Goal: Transaction & Acquisition: Purchase product/service

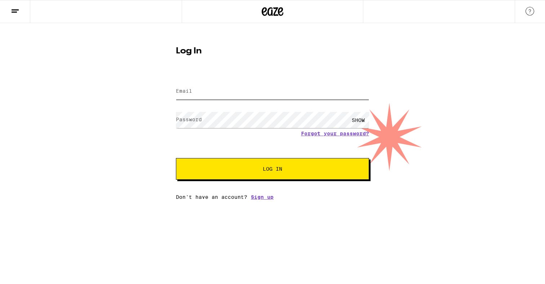
click at [195, 93] on input "Email" at bounding box center [272, 91] width 193 height 16
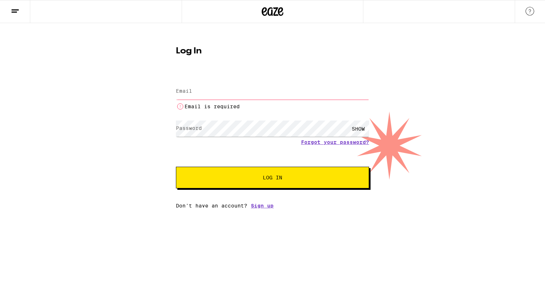
type input "jose.meza.ramos@gmail.com"
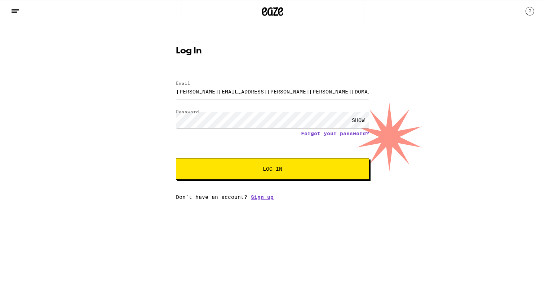
click at [244, 170] on span "Log In" at bounding box center [272, 168] width 135 height 5
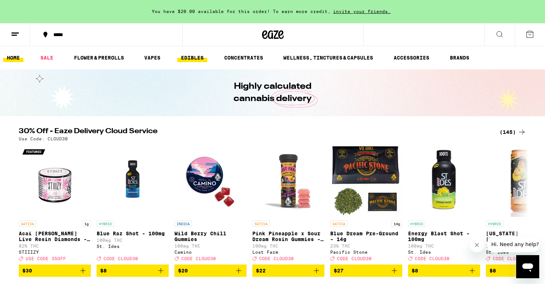
click at [192, 56] on link "EDIBLES" at bounding box center [192, 57] width 30 height 9
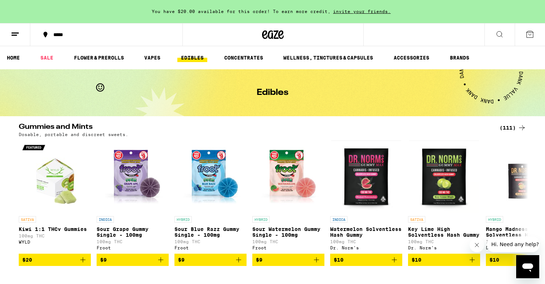
click at [511, 126] on div "(111)" at bounding box center [512, 127] width 27 height 9
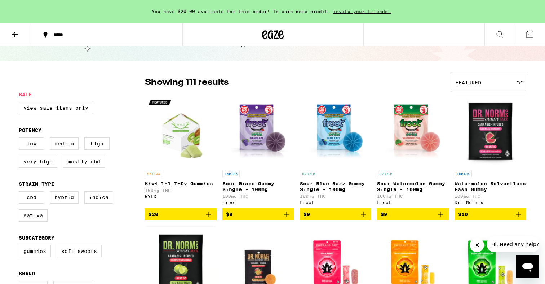
scroll to position [37, 0]
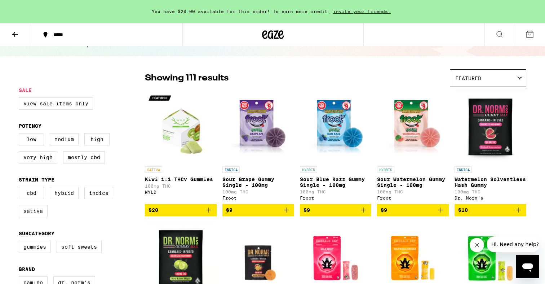
click at [31, 217] on label "Sativa" at bounding box center [33, 211] width 29 height 12
click at [21, 188] on input "Sativa" at bounding box center [20, 188] width 0 height 0
checkbox input "true"
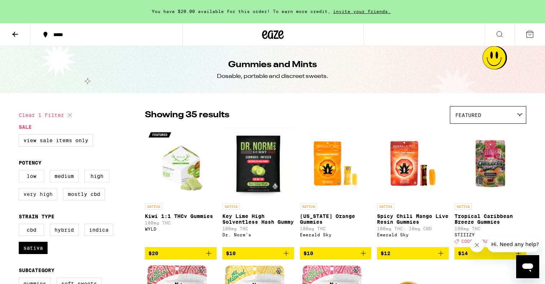
click at [37, 200] on label "Very High" at bounding box center [38, 194] width 39 height 12
click at [21, 171] on input "Very High" at bounding box center [20, 171] width 0 height 0
checkbox input "true"
click at [93, 181] on label "High" at bounding box center [96, 176] width 25 height 12
click at [21, 171] on input "High" at bounding box center [20, 171] width 0 height 0
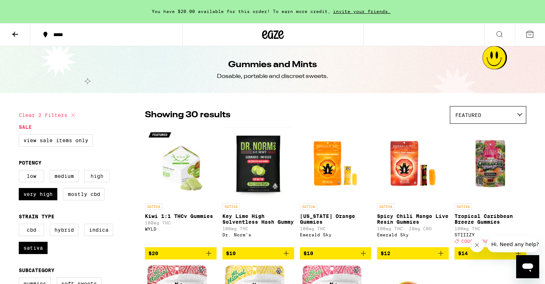
checkbox input "true"
click at [72, 180] on label "Medium" at bounding box center [64, 176] width 29 height 12
click at [21, 171] on input "Medium" at bounding box center [20, 171] width 0 height 0
click at [67, 182] on label "Medium" at bounding box center [64, 176] width 29 height 12
click at [21, 171] on input "Medium" at bounding box center [20, 171] width 0 height 0
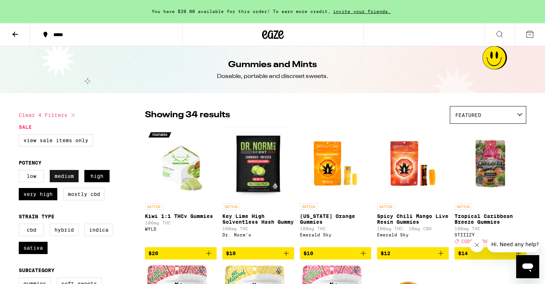
checkbox input "false"
click at [494, 114] on div "Featured" at bounding box center [488, 114] width 76 height 17
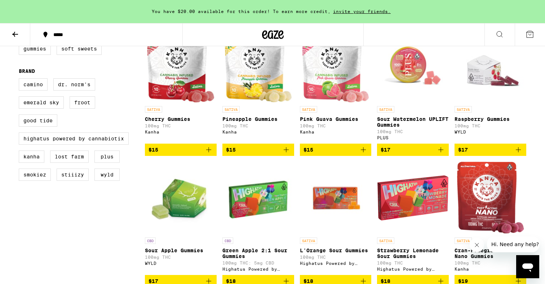
scroll to position [248, 0]
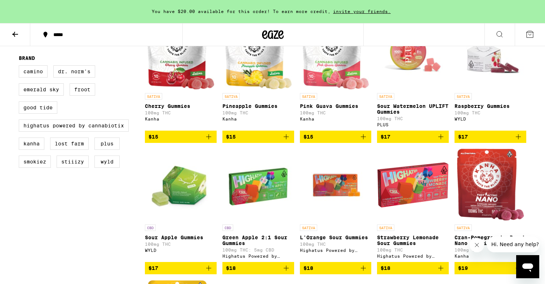
click at [520, 141] on icon "Add to bag" at bounding box center [518, 136] width 9 height 9
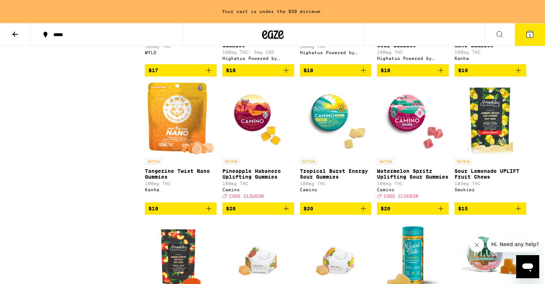
scroll to position [444, 0]
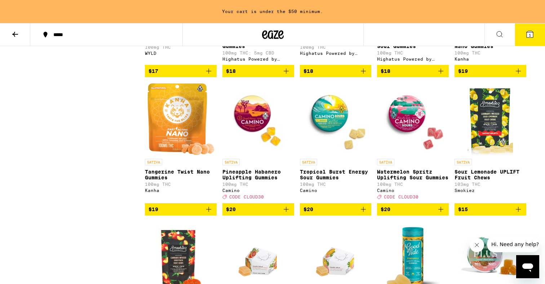
click at [364, 213] on icon "Add to bag" at bounding box center [363, 209] width 9 height 9
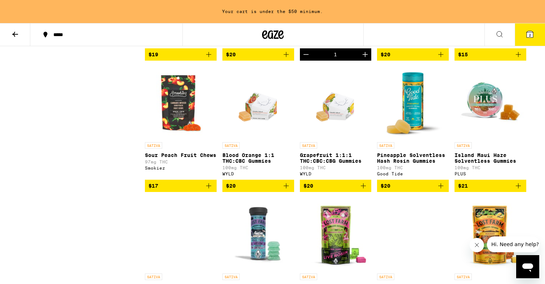
scroll to position [586, 0]
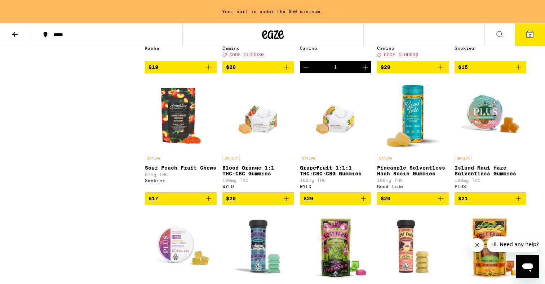
click at [285, 203] on icon "Add to bag" at bounding box center [286, 198] width 9 height 9
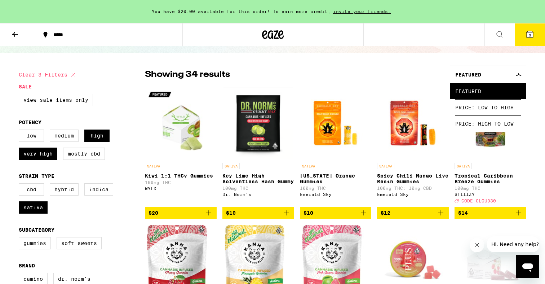
scroll to position [0, 0]
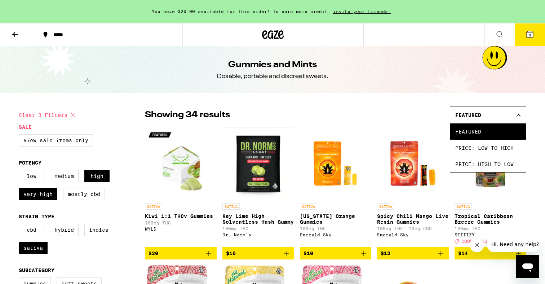
click at [14, 37] on icon at bounding box center [15, 34] width 9 height 9
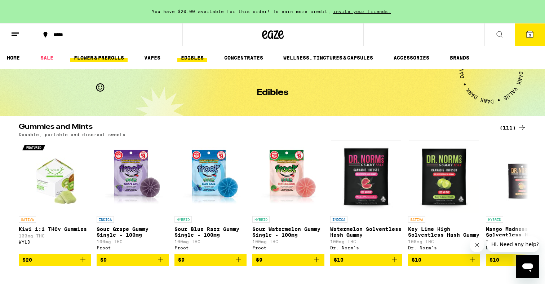
click at [102, 59] on link "FLOWER & PREROLLS" at bounding box center [98, 57] width 57 height 9
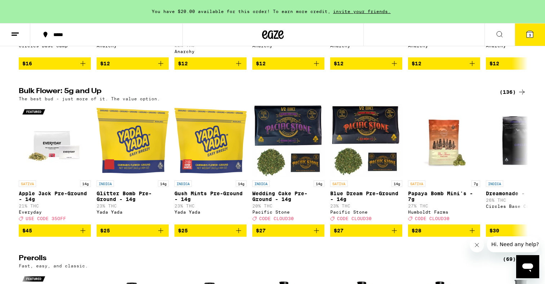
scroll to position [202, 0]
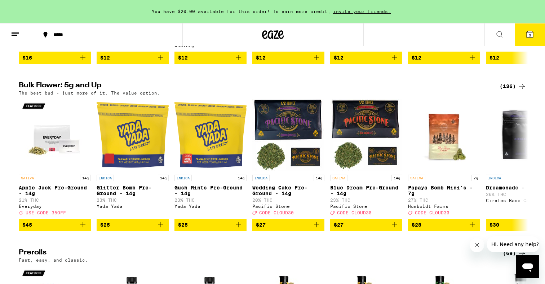
click at [514, 89] on div "(136)" at bounding box center [512, 86] width 27 height 9
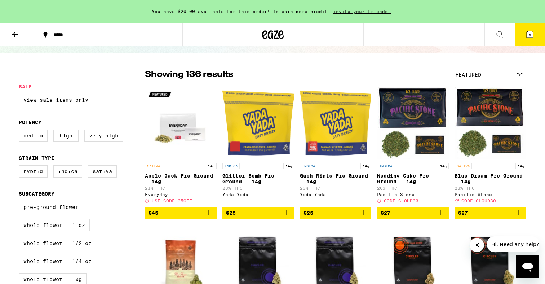
scroll to position [43, 0]
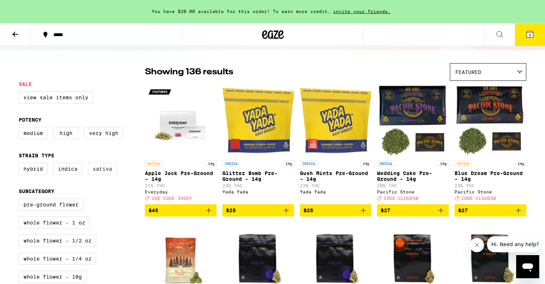
click at [102, 175] on label "Sativa" at bounding box center [102, 169] width 29 height 12
click at [21, 164] on input "Sativa" at bounding box center [20, 164] width 0 height 0
checkbox input "true"
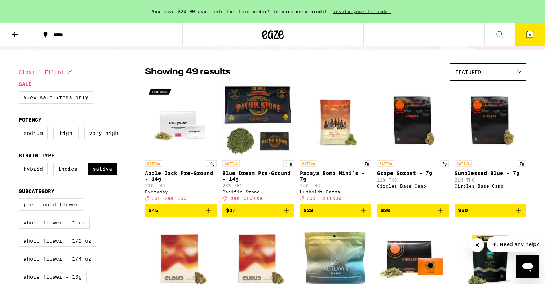
click at [66, 208] on label "Pre-ground Flower" at bounding box center [51, 204] width 65 height 12
click at [21, 200] on input "Pre-ground Flower" at bounding box center [20, 199] width 0 height 0
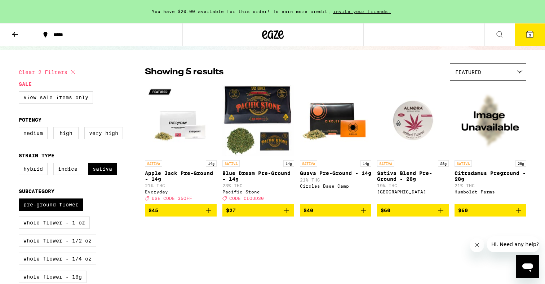
click at [495, 135] on img "Open page for Citradamus Preground - 28g from Humboldt Farms" at bounding box center [490, 120] width 72 height 72
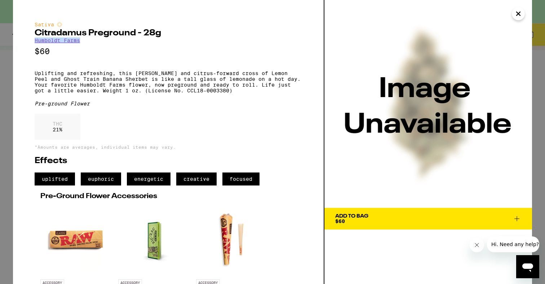
click at [520, 13] on icon "Close" at bounding box center [518, 13] width 9 height 11
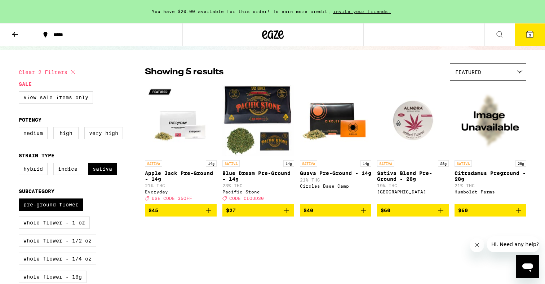
click at [412, 122] on img "Open page for Sativa Blend Pre-Ground - 28g from Almora Farm" at bounding box center [413, 120] width 72 height 72
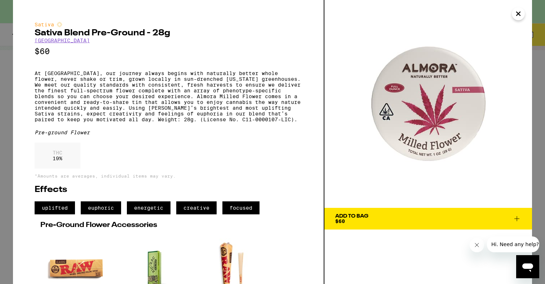
click at [518, 13] on icon "Close" at bounding box center [518, 14] width 4 height 4
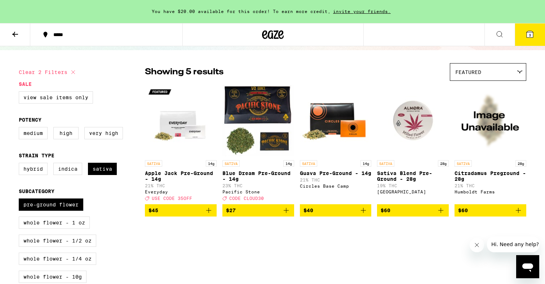
click at [441, 213] on icon "Add to bag" at bounding box center [440, 210] width 5 height 5
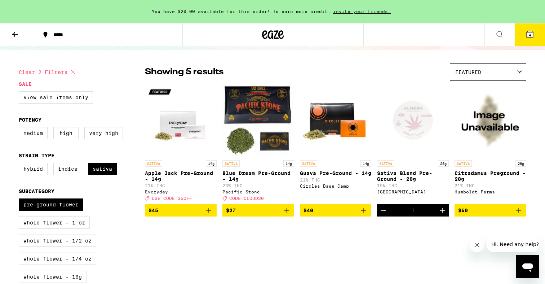
checkbox input "false"
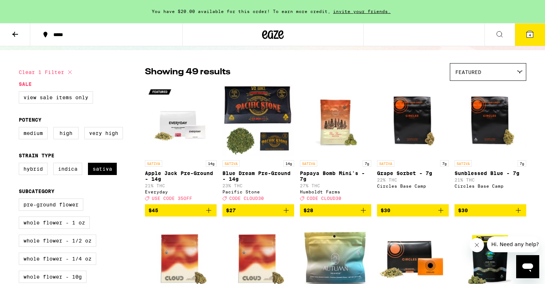
checkbox input "false"
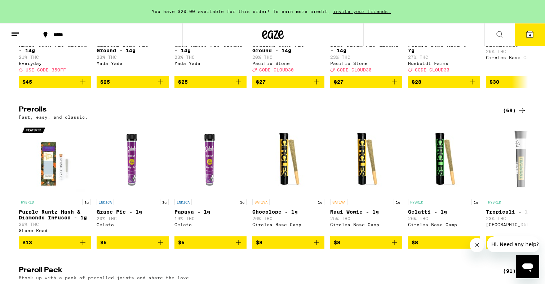
scroll to position [395, 0]
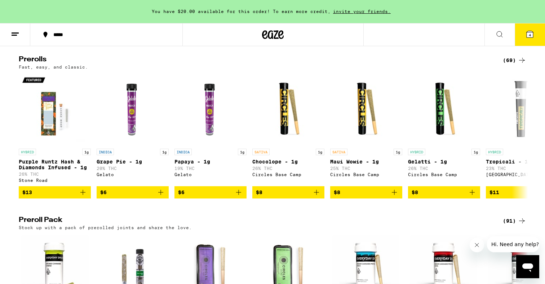
click at [520, 65] on icon at bounding box center [522, 60] width 9 height 9
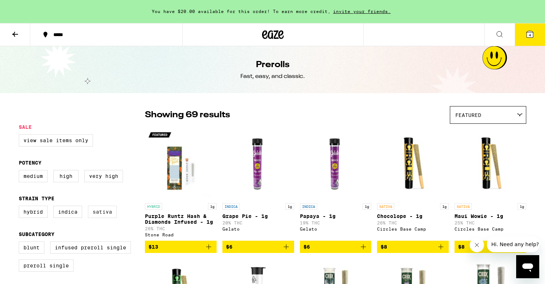
click at [101, 215] on label "Sativa" at bounding box center [102, 211] width 29 height 12
click at [21, 207] on input "Sativa" at bounding box center [20, 207] width 0 height 0
checkbox input "true"
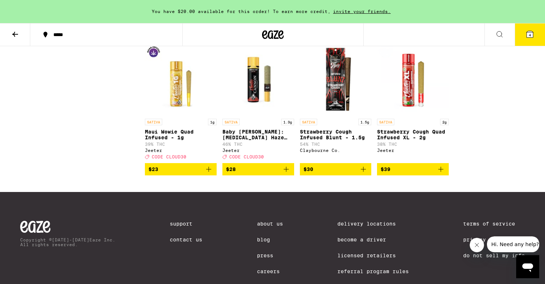
scroll to position [623, 0]
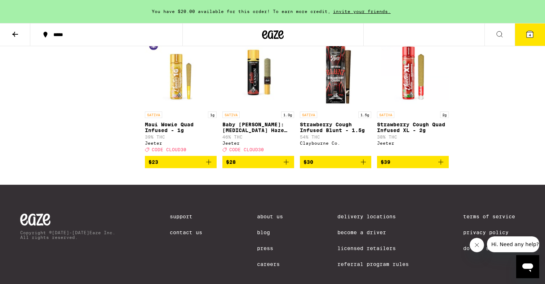
click at [533, 32] on icon at bounding box center [530, 34] width 6 height 6
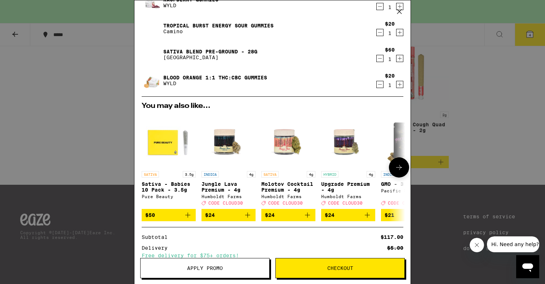
scroll to position [57, 0]
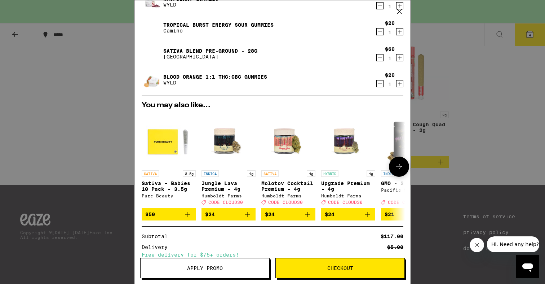
click at [161, 143] on img "Open page for Sativa - Babies 10 Pack - 3.5g from Pure Beauty" at bounding box center [169, 139] width 54 height 54
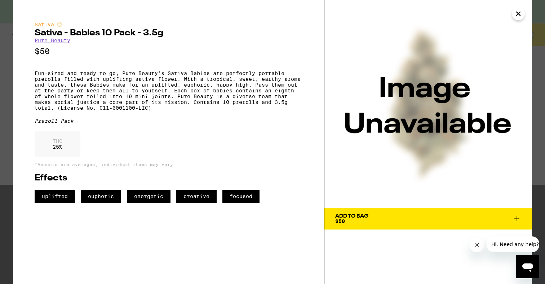
click at [47, 43] on link "Pure Beauty" at bounding box center [53, 40] width 36 height 6
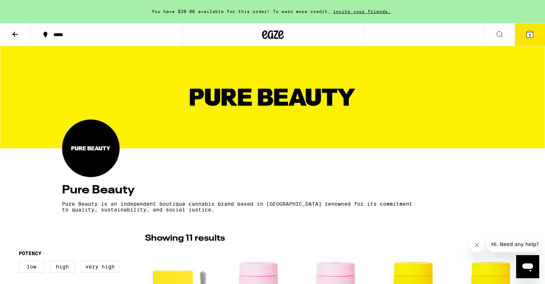
scroll to position [143, 0]
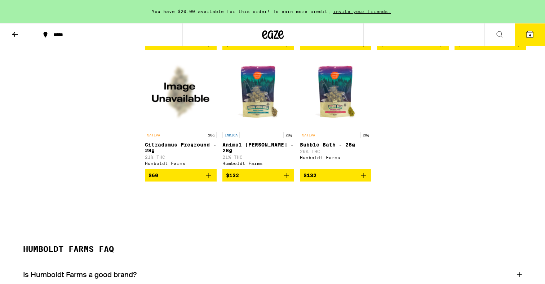
scroll to position [502, 0]
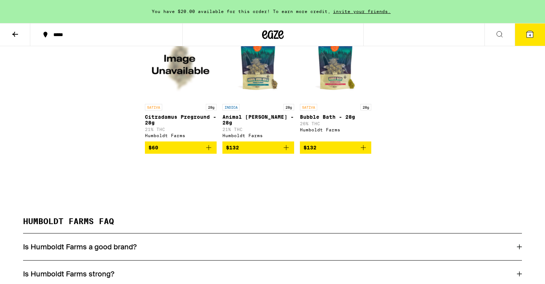
click at [209, 152] on icon "Add to bag" at bounding box center [208, 147] width 9 height 9
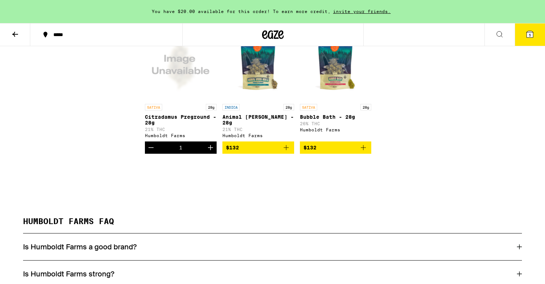
click at [527, 33] on icon at bounding box center [530, 34] width 6 height 6
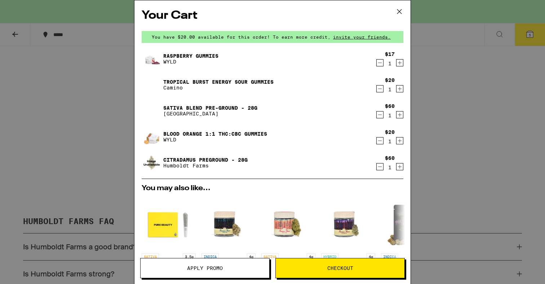
click at [381, 115] on icon "Decrement" at bounding box center [380, 115] width 4 height 0
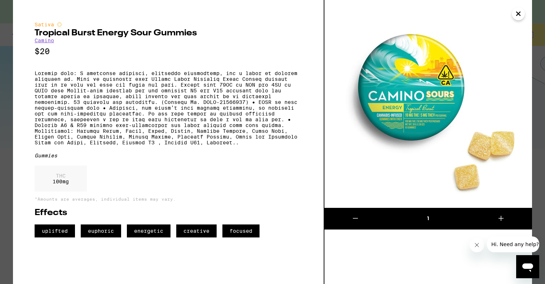
click at [520, 14] on icon "Close" at bounding box center [518, 13] width 9 height 11
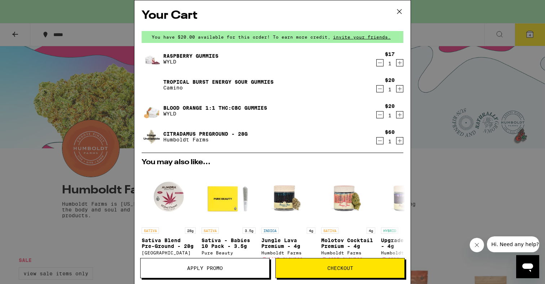
click at [192, 108] on link "Blood Orange 1:1 THC:CBC Gummies" at bounding box center [215, 108] width 104 height 6
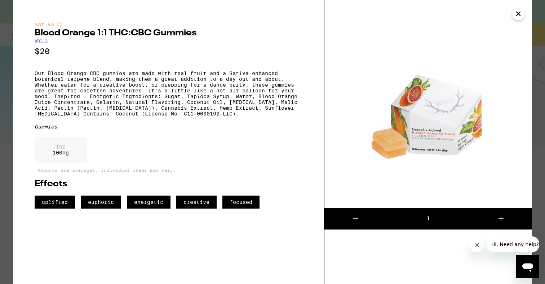
click at [520, 14] on icon "Close" at bounding box center [518, 13] width 9 height 11
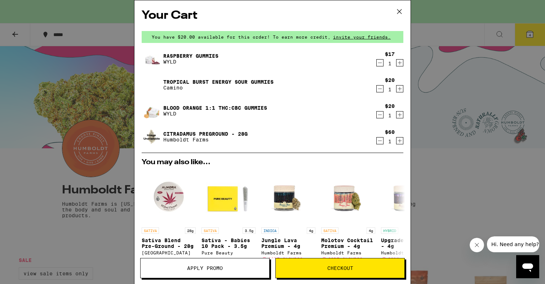
click at [381, 62] on icon "Decrement" at bounding box center [380, 62] width 6 height 9
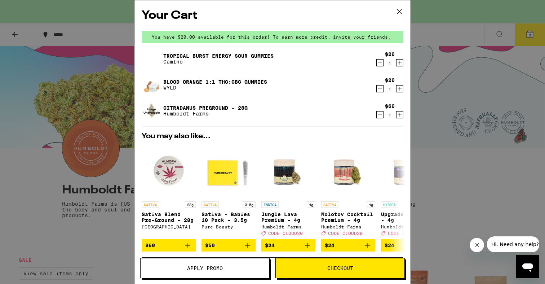
click at [378, 86] on icon "Decrement" at bounding box center [380, 88] width 6 height 9
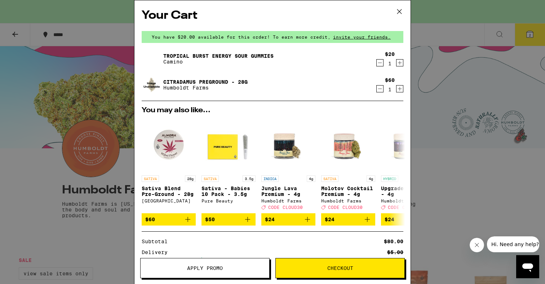
click at [322, 268] on span "Checkout" at bounding box center [340, 267] width 129 height 5
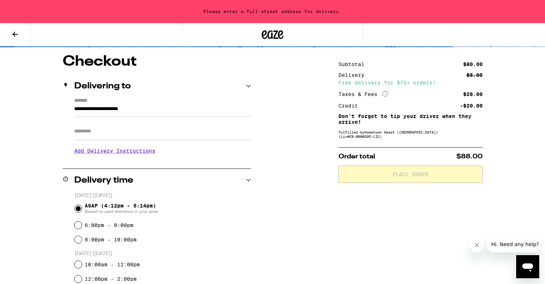
scroll to position [61, 0]
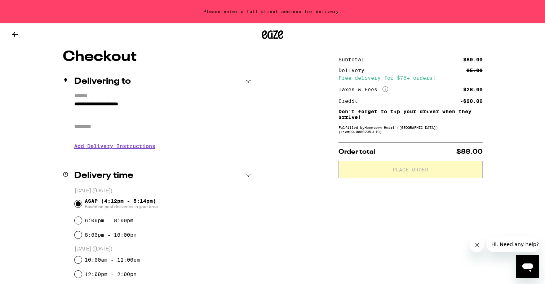
click at [144, 105] on input "**********" at bounding box center [162, 106] width 177 height 12
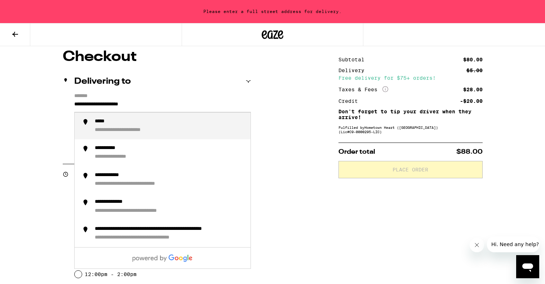
click at [144, 105] on input "**********" at bounding box center [162, 106] width 177 height 12
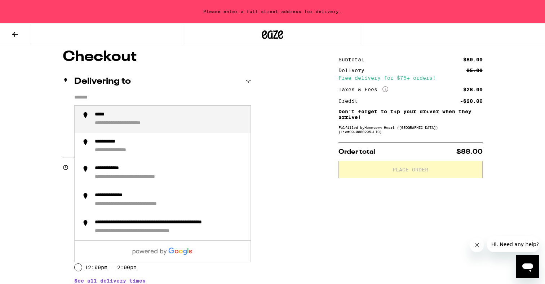
click at [144, 105] on input "*******" at bounding box center [162, 99] width 177 height 12
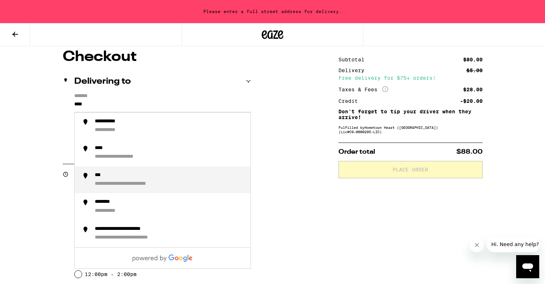
click at [126, 187] on div "**********" at bounding box center [140, 184] width 91 height 7
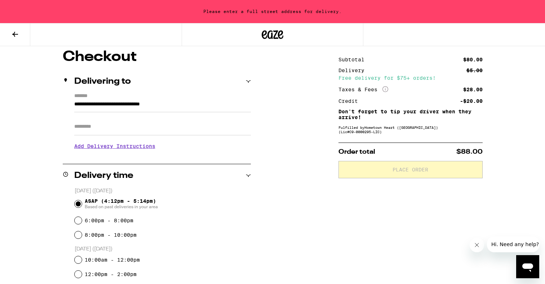
type input "**********"
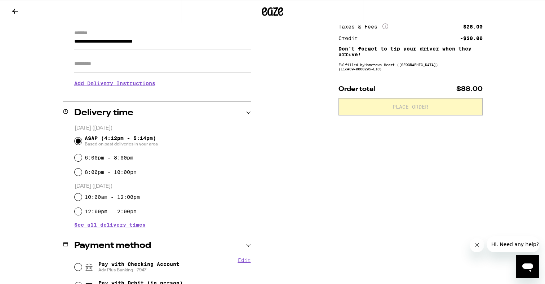
scroll to position [102, 0]
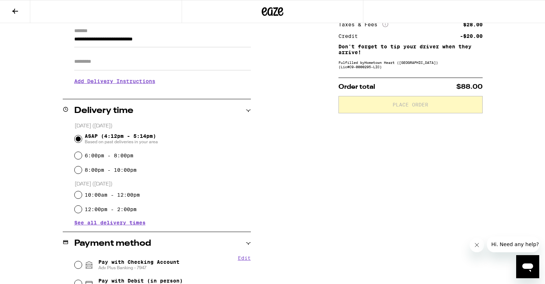
click at [104, 223] on span "See all delivery times" at bounding box center [109, 222] width 71 height 5
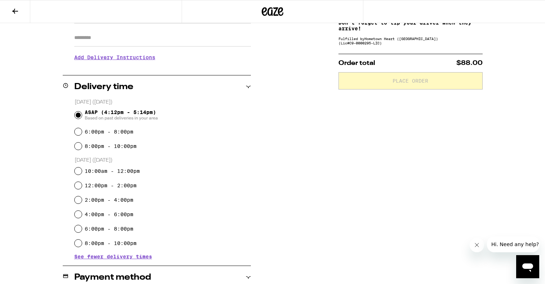
scroll to position [126, 0]
click at [77, 212] on input "4:00pm - 6:00pm" at bounding box center [78, 213] width 7 height 7
radio input "true"
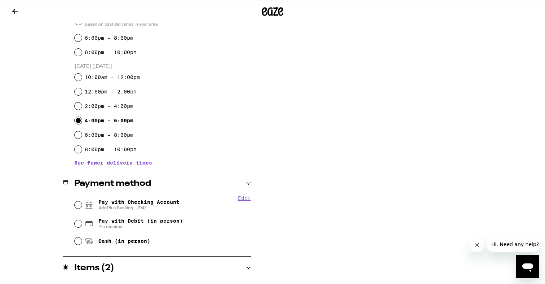
scroll to position [224, 0]
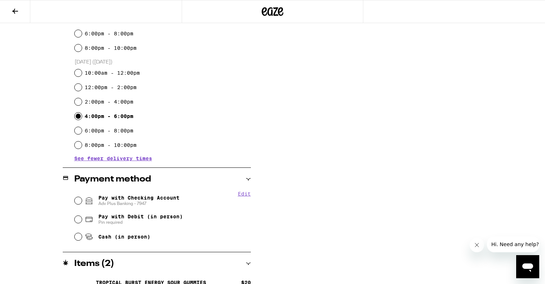
click at [138, 196] on span "Pay with Checking Account Adv Plus Banking - 7947" at bounding box center [138, 201] width 81 height 12
click at [82, 197] on input "Pay with Checking Account Adv Plus Banking - 7947" at bounding box center [78, 200] width 7 height 7
radio input "true"
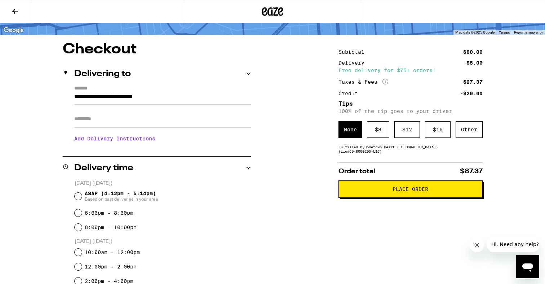
scroll to position [46, 0]
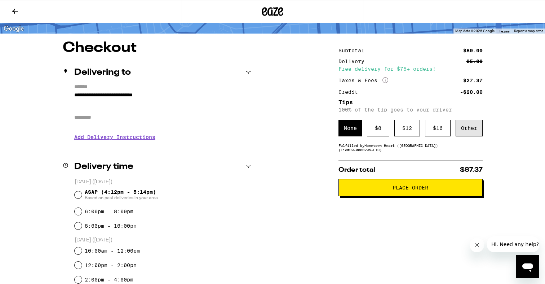
click at [472, 129] on div "Other" at bounding box center [469, 128] width 27 height 17
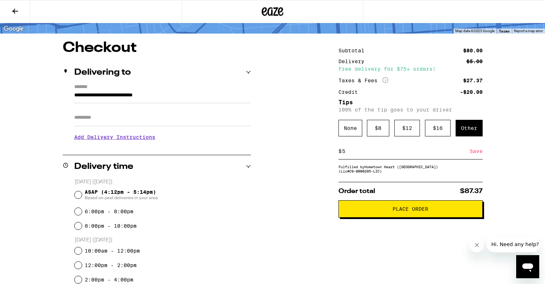
type input "5"
click at [475, 154] on div "Save" at bounding box center [476, 151] width 13 height 16
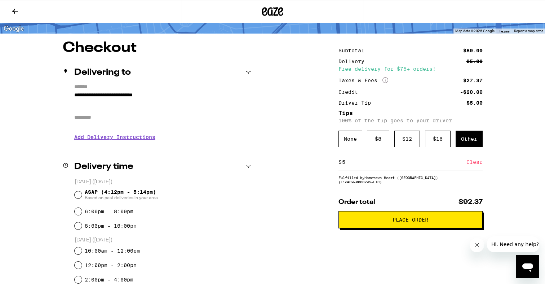
click at [400, 222] on span "Place Order" at bounding box center [410, 219] width 36 height 5
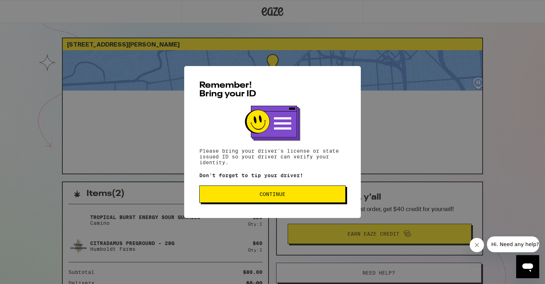
click at [297, 195] on span "Continue" at bounding box center [272, 193] width 134 height 5
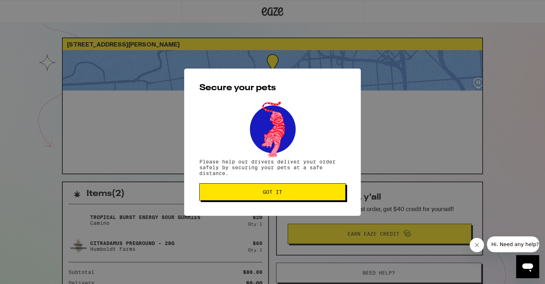
click at [297, 194] on span "Got it" at bounding box center [272, 191] width 134 height 5
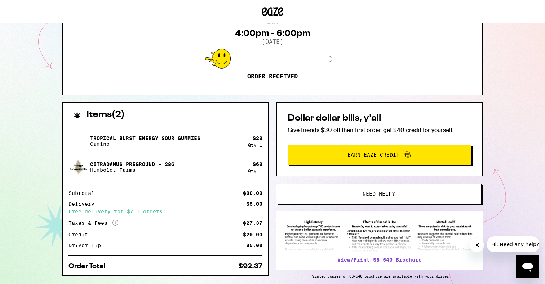
scroll to position [111, 0]
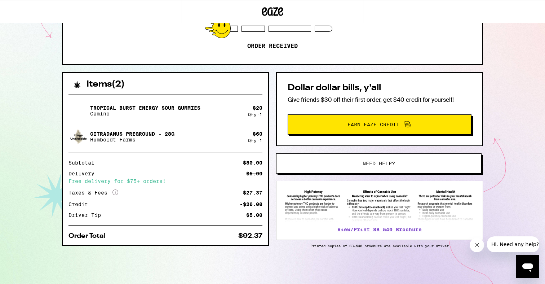
click at [149, 106] on p "Tropical Burst Energy Sour Gummies" at bounding box center [145, 108] width 110 height 6
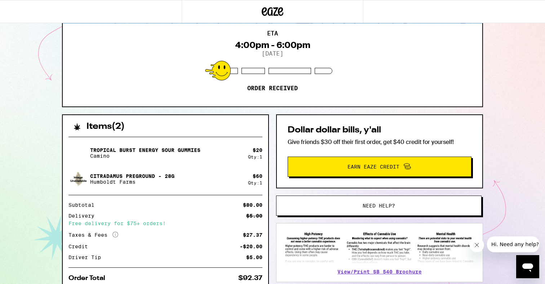
scroll to position [0, 0]
